Goal: Task Accomplishment & Management: Complete application form

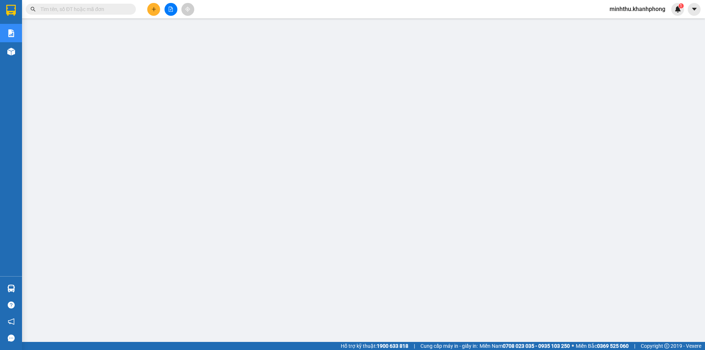
click at [151, 11] on icon "plus" at bounding box center [153, 9] width 5 height 5
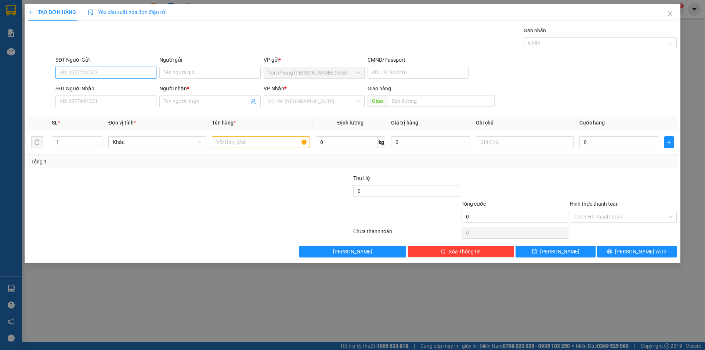
click at [107, 73] on input "SĐT Người Gửi" at bounding box center [105, 73] width 101 height 12
type input "0935954312"
click at [117, 88] on div "0935954312 - THIỆN" at bounding box center [106, 87] width 92 height 8
type input "THIỆN"
type input "0935954312"
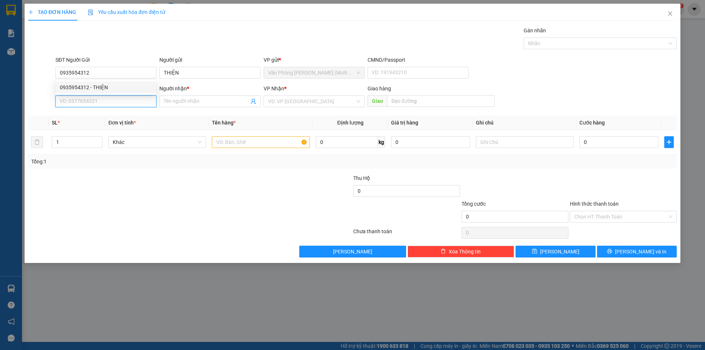
click at [110, 99] on input "SĐT Người Nhận" at bounding box center [105, 101] width 101 height 12
click at [108, 130] on div "0906518425 - TRÂM" at bounding box center [106, 128] width 92 height 8
type input "0906518425"
type input "TRÂM"
click at [257, 140] on input "text" at bounding box center [261, 142] width 98 height 12
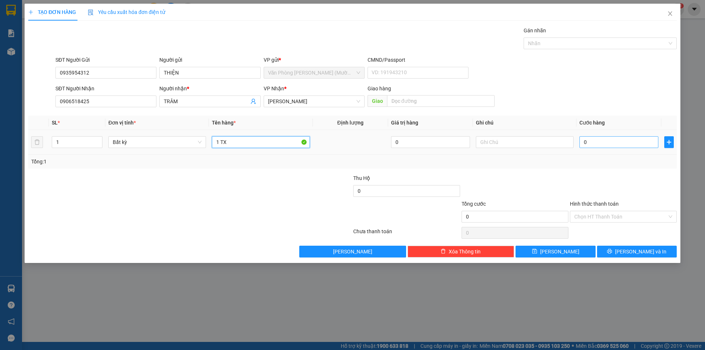
type input "1 TX"
drag, startPoint x: 590, startPoint y: 142, endPoint x: 585, endPoint y: 142, distance: 4.5
click at [590, 143] on input "0" at bounding box center [619, 142] width 79 height 12
type input "3"
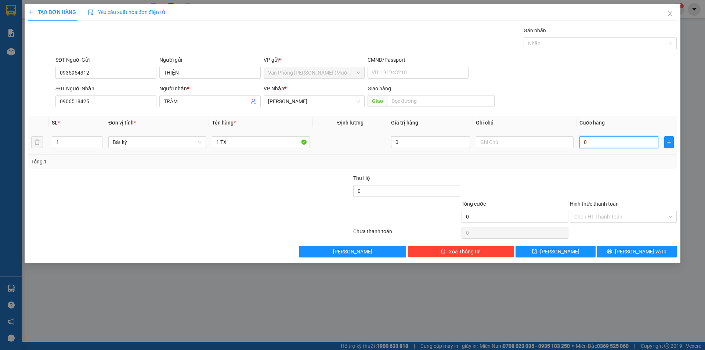
type input "3"
type input "30"
type input "30.000"
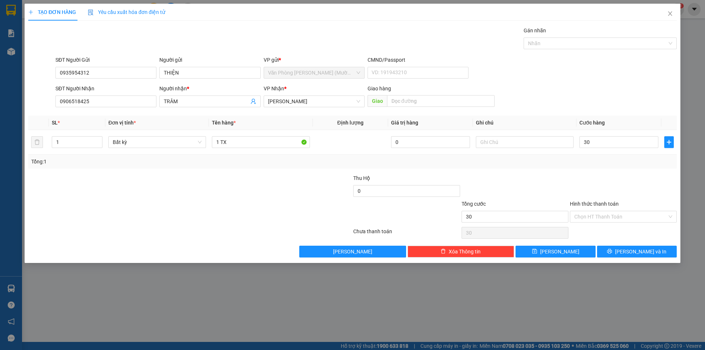
type input "30.000"
drag, startPoint x: 544, startPoint y: 183, endPoint x: 549, endPoint y: 184, distance: 5.2
click at [549, 184] on div at bounding box center [515, 187] width 108 height 26
click at [599, 217] on input "Hình thức thanh toán" at bounding box center [620, 216] width 93 height 11
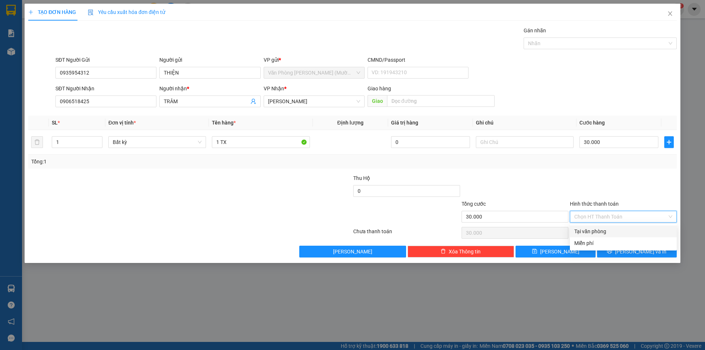
click at [592, 229] on div "Tại văn phòng" at bounding box center [623, 231] width 98 height 8
type input "0"
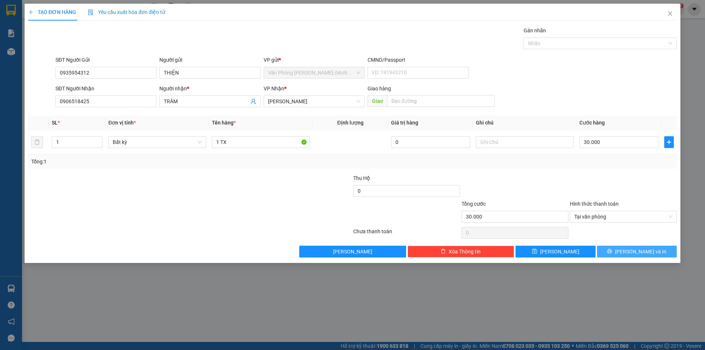
click at [617, 253] on button "[PERSON_NAME] và In" at bounding box center [637, 252] width 80 height 12
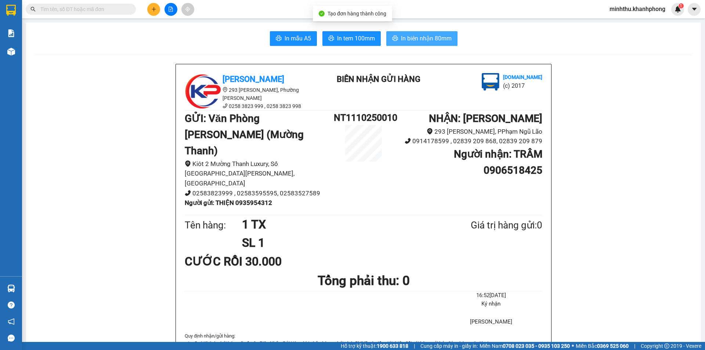
click at [436, 45] on button "In biên nhận 80mm" at bounding box center [421, 38] width 71 height 15
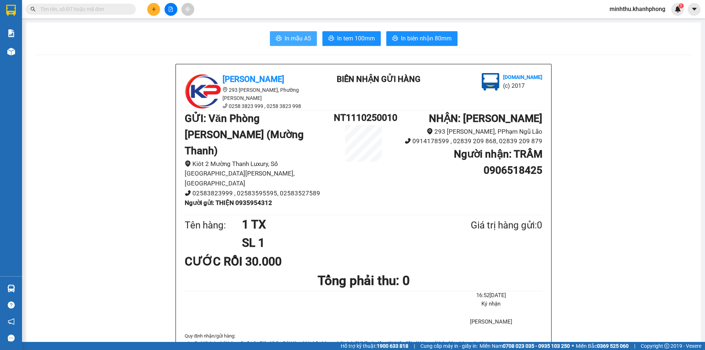
click at [293, 37] on span "In mẫu A5" at bounding box center [298, 38] width 26 height 9
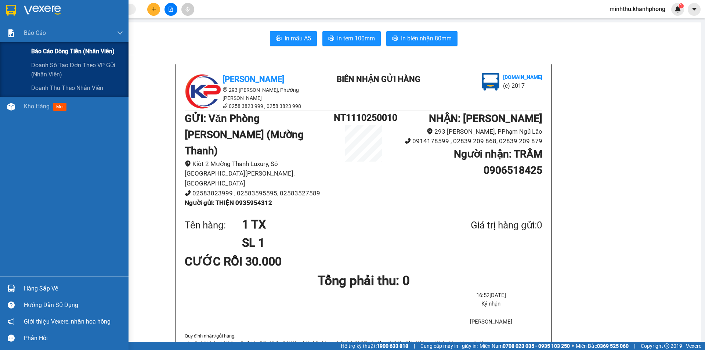
click at [47, 55] on span "Báo cáo dòng tiền (nhân viên)" at bounding box center [72, 51] width 83 height 9
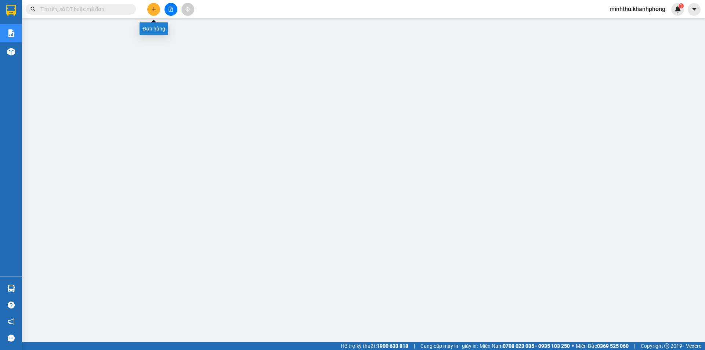
click at [151, 10] on icon "plus" at bounding box center [153, 9] width 5 height 5
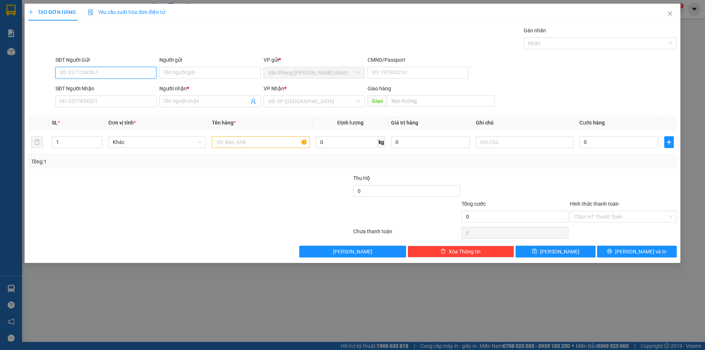
click at [117, 73] on input "SĐT Người Gửi" at bounding box center [105, 73] width 101 height 12
type input "0935439622"
click at [104, 90] on div "0935439622 - CHỊ MAI" at bounding box center [105, 88] width 101 height 12
type input "CHỊ MAI"
click at [109, 87] on div "0935439622 - CHỊ MAI" at bounding box center [106, 87] width 92 height 8
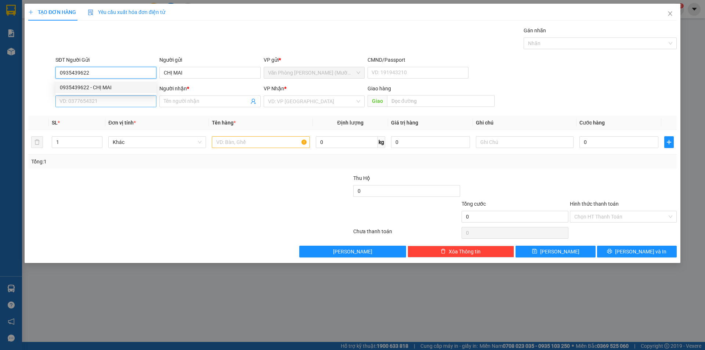
type input "0935439622"
click at [112, 102] on input "SĐT Người Nhận" at bounding box center [105, 101] width 101 height 12
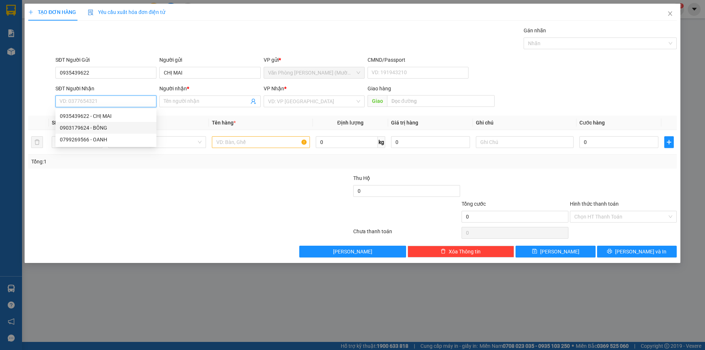
click at [106, 130] on div "0903179624 - BÔNG" at bounding box center [106, 128] width 92 height 8
type input "0903179624"
type input "BÔNG"
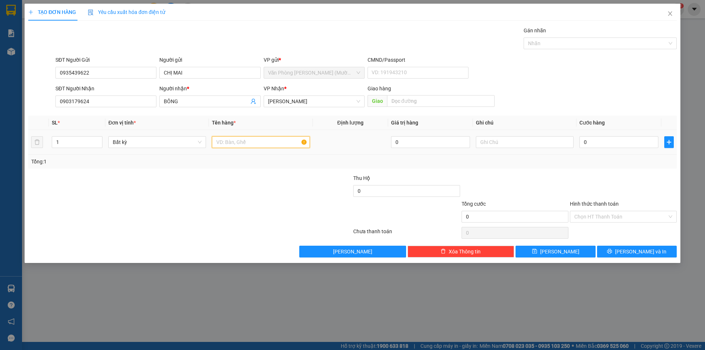
click at [260, 141] on input "text" at bounding box center [261, 142] width 98 height 12
type input "1 TX"
click at [598, 144] on input "0" at bounding box center [619, 142] width 79 height 12
type input "5"
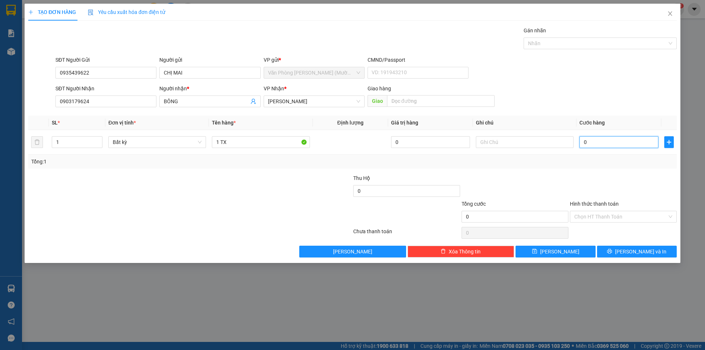
type input "5"
type input "50"
click at [610, 185] on div at bounding box center [623, 187] width 108 height 26
click at [591, 216] on input "Hình thức thanh toán" at bounding box center [620, 216] width 93 height 11
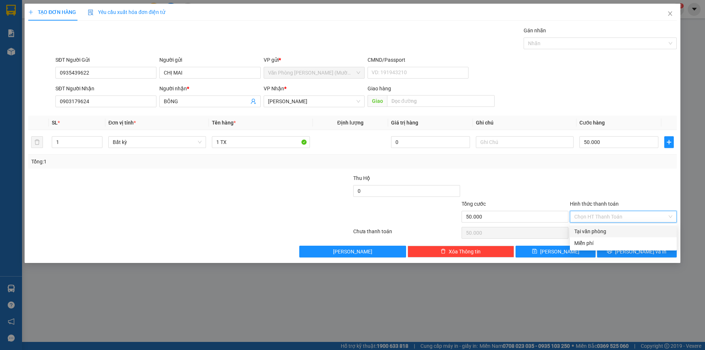
click at [598, 233] on div "Tại văn phòng" at bounding box center [623, 231] width 98 height 8
click at [612, 252] on icon "printer" at bounding box center [609, 251] width 5 height 5
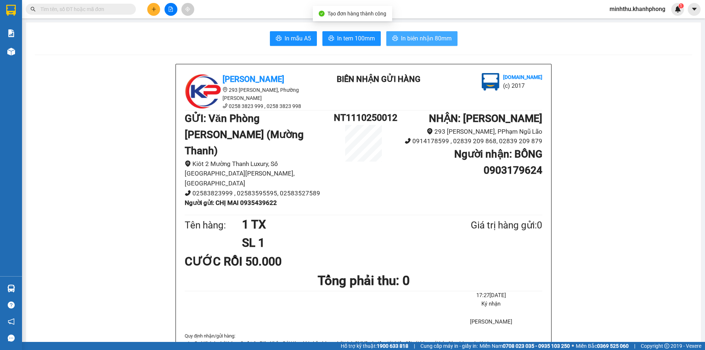
click at [417, 37] on span "In biên nhận 80mm" at bounding box center [426, 38] width 51 height 9
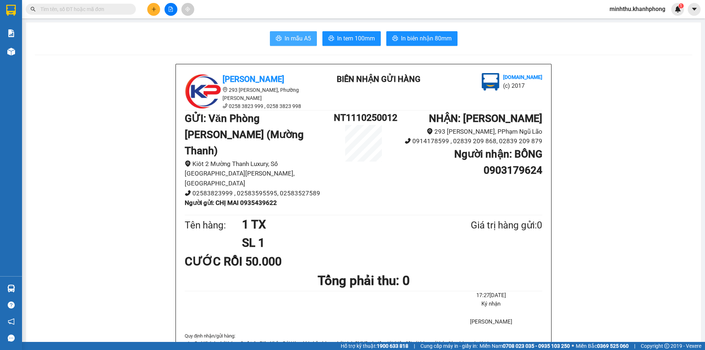
click at [285, 36] on span "In mẫu A5" at bounding box center [298, 38] width 26 height 9
